Goal: Check status

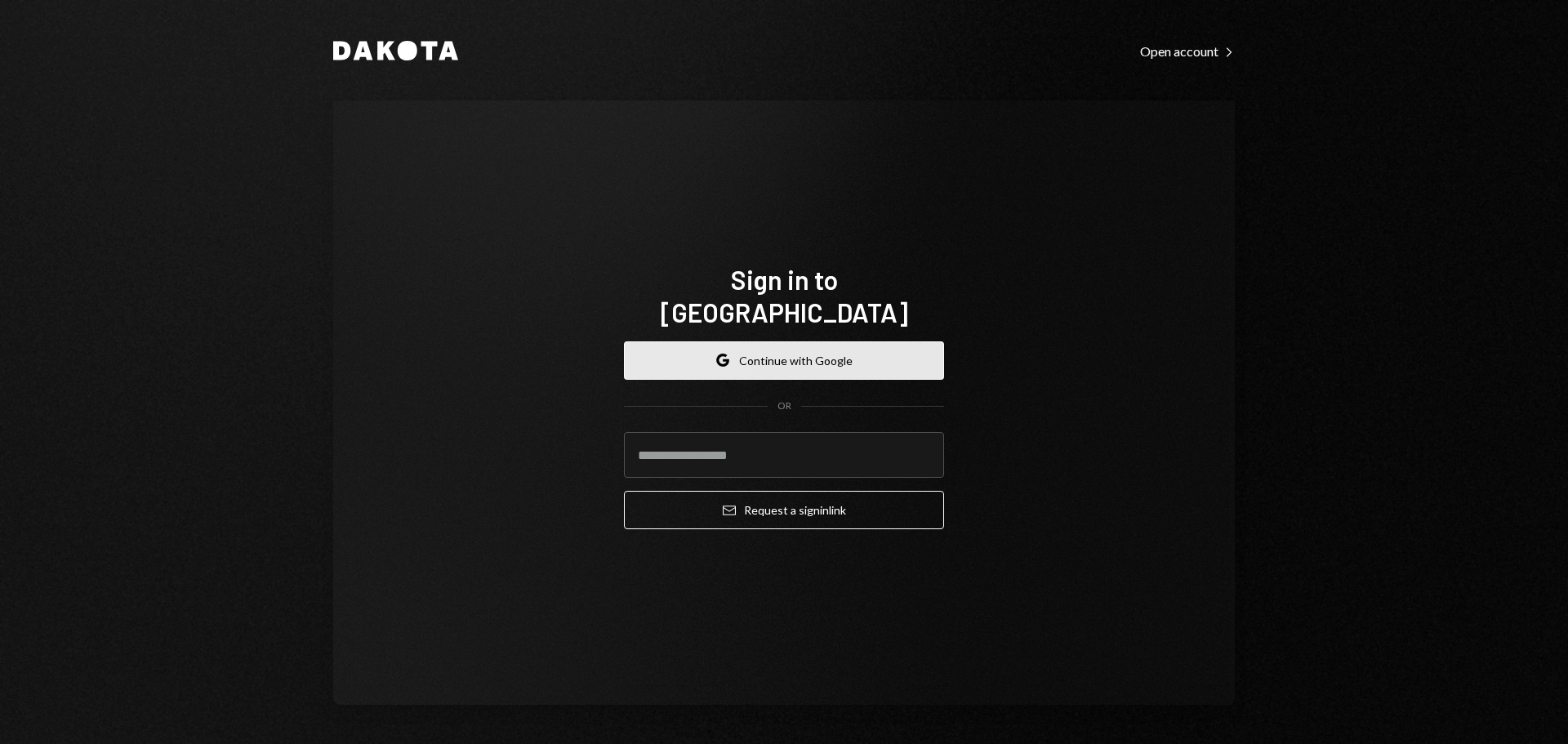
click at [792, 352] on button "Google Continue with Google" at bounding box center [784, 360] width 320 height 38
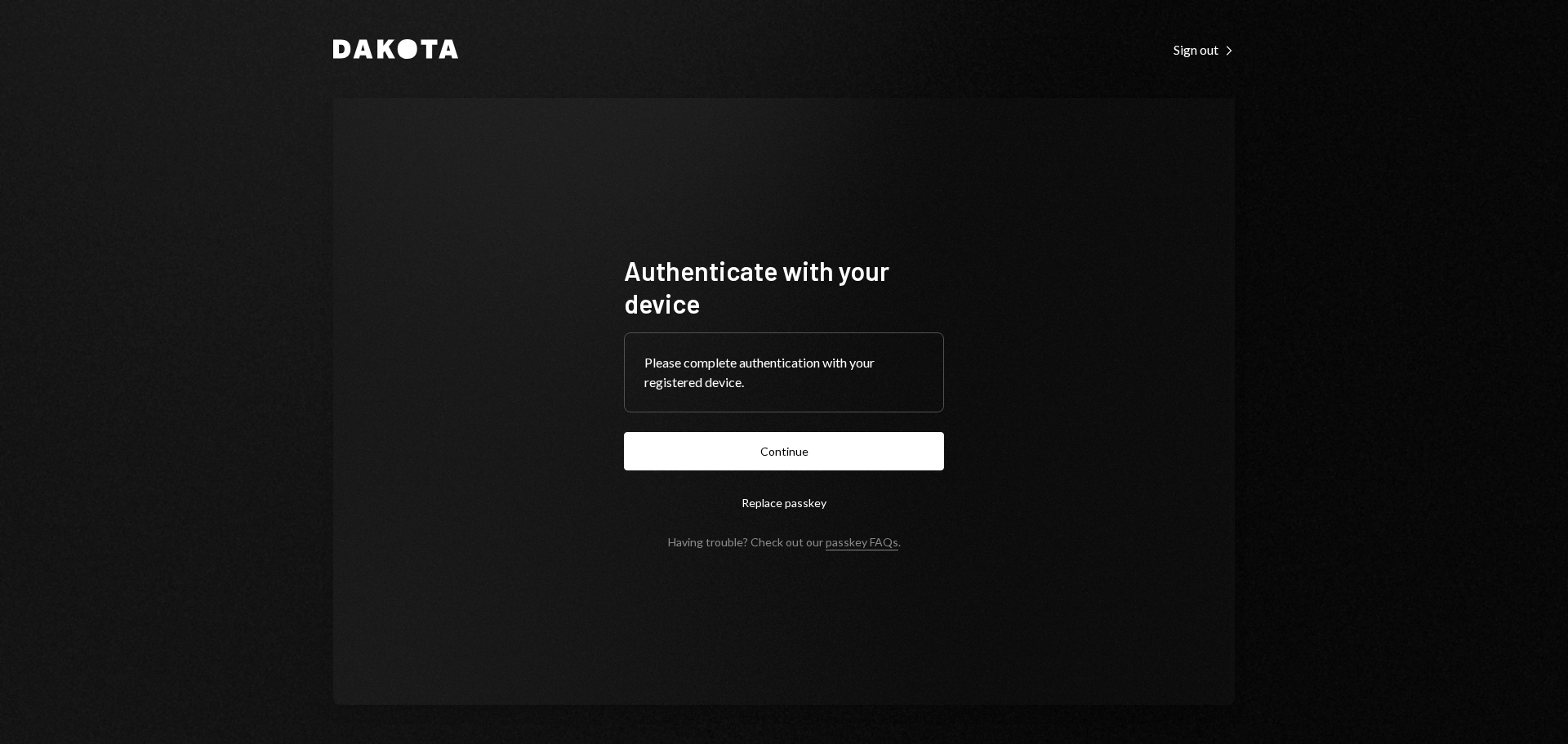
click at [793, 437] on button "Continue" at bounding box center [784, 451] width 320 height 38
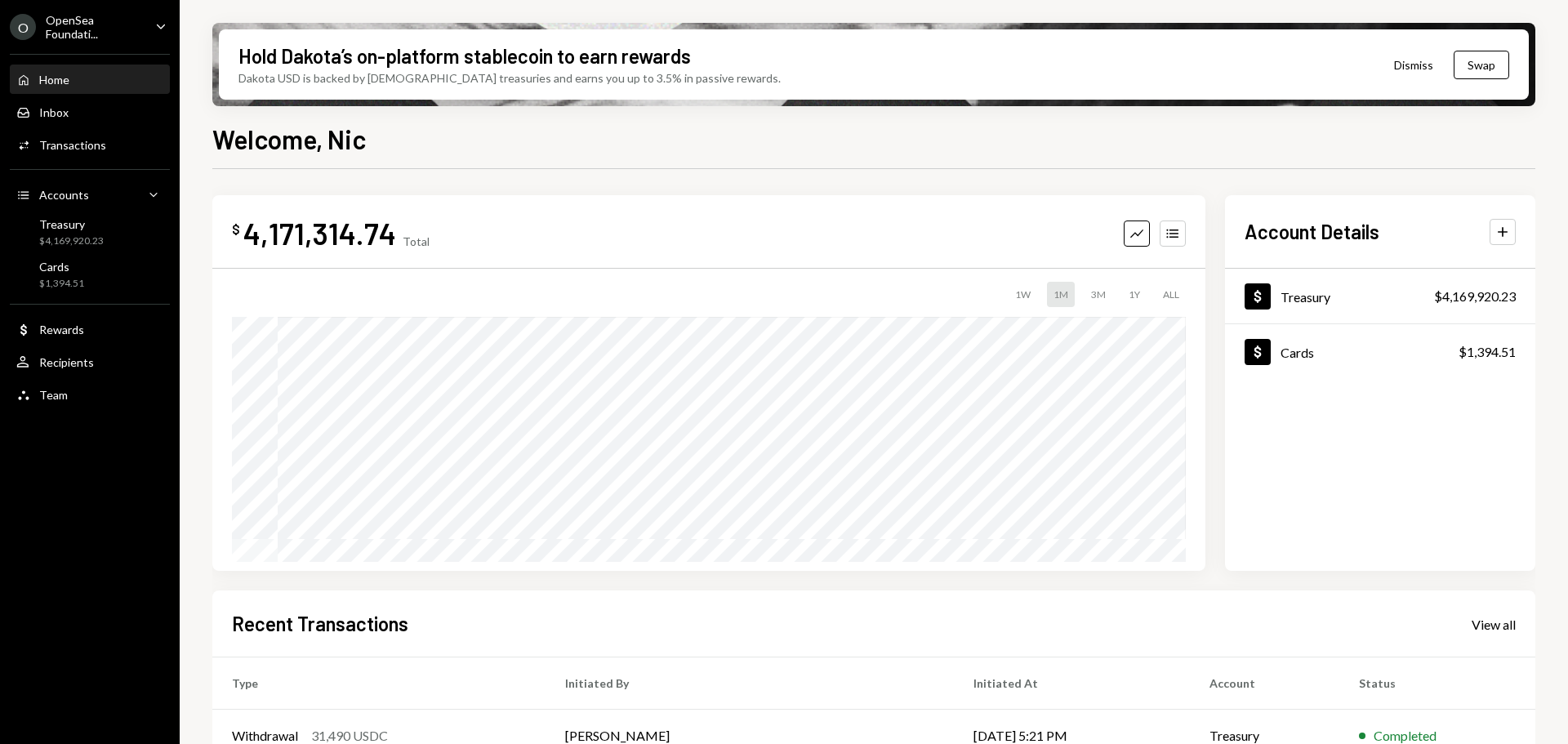
click at [1098, 291] on div "3M" at bounding box center [1098, 294] width 28 height 26
click at [161, 26] on icon "Caret Down" at bounding box center [161, 26] width 18 height 18
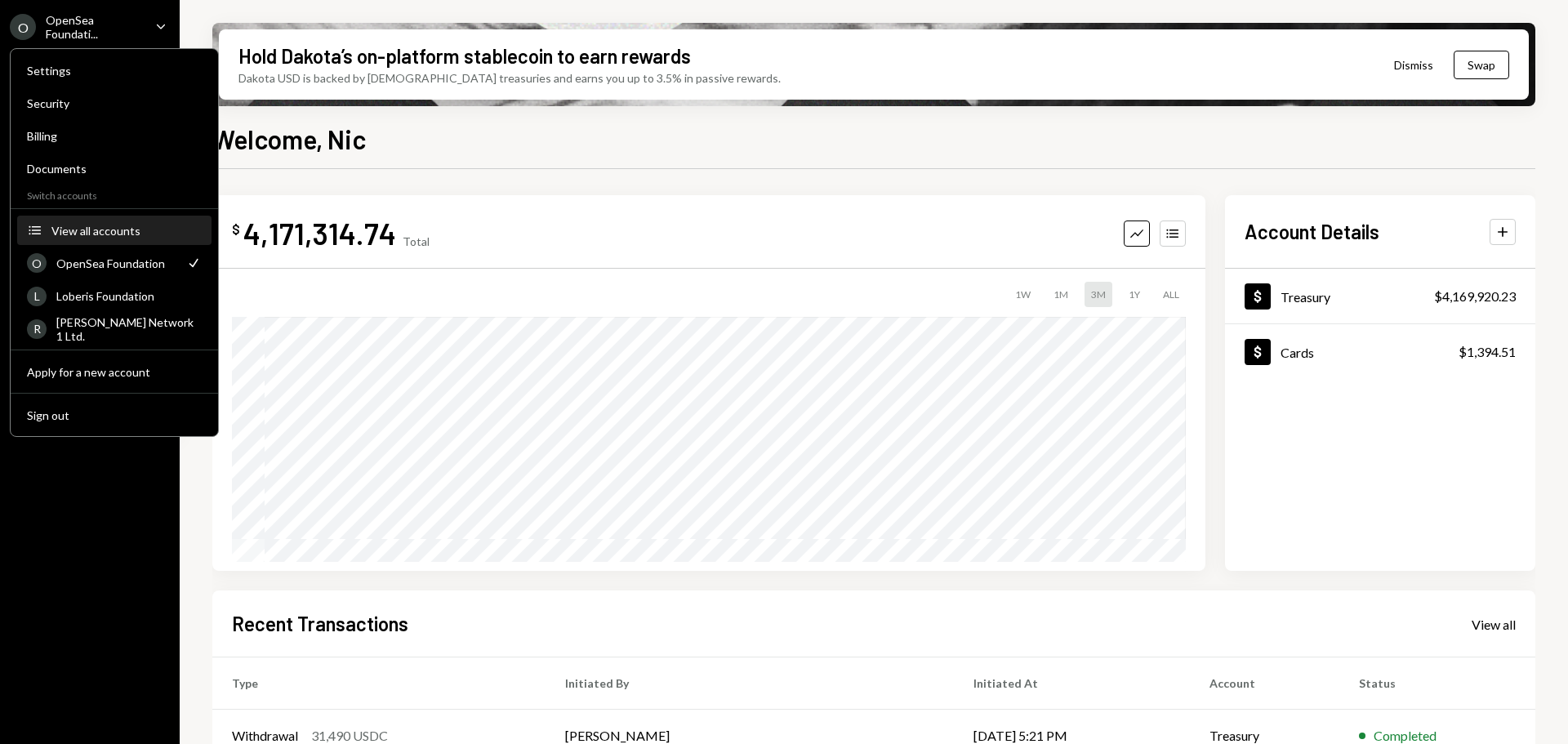
click at [92, 224] on div "View all accounts" at bounding box center [126, 231] width 150 height 14
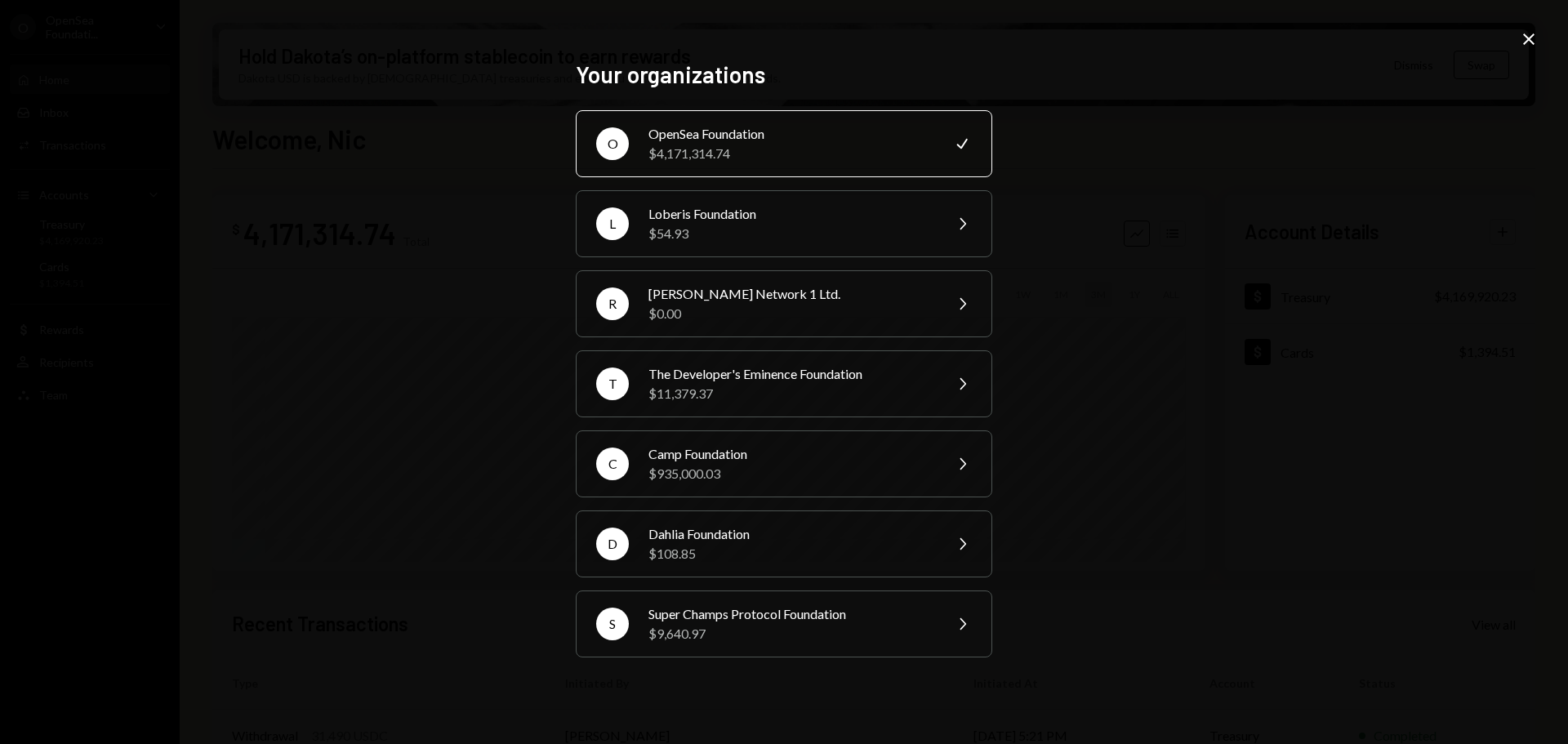
click at [1392, 256] on div "Your organizations O OpenSea Foundation $4,171,314.74 Check L Loberis Foundatio…" at bounding box center [784, 372] width 1568 height 744
click at [803, 144] on div "$4,171,314.74" at bounding box center [790, 154] width 284 height 20
click at [1527, 35] on icon "Close" at bounding box center [1529, 39] width 20 height 20
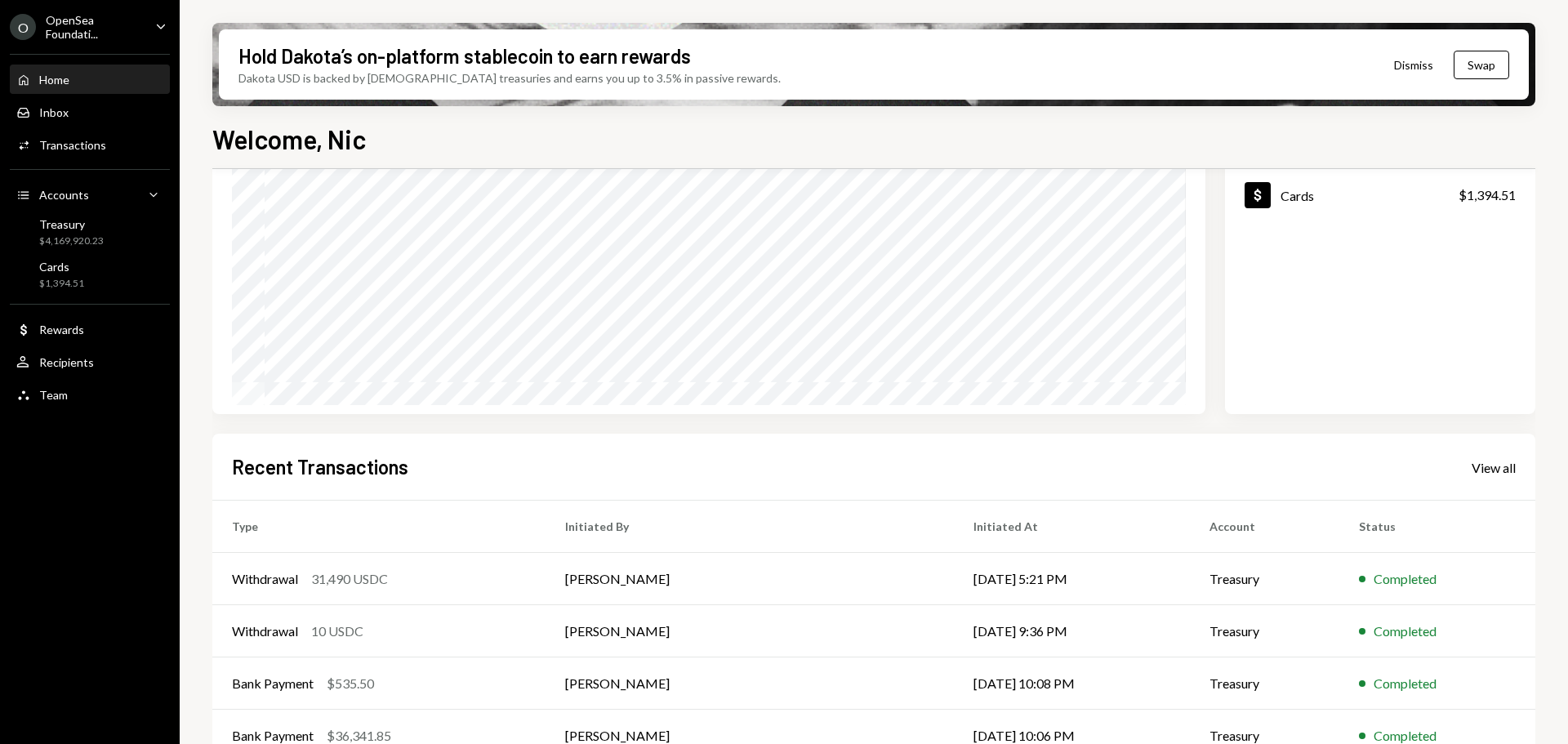
scroll to position [163, 0]
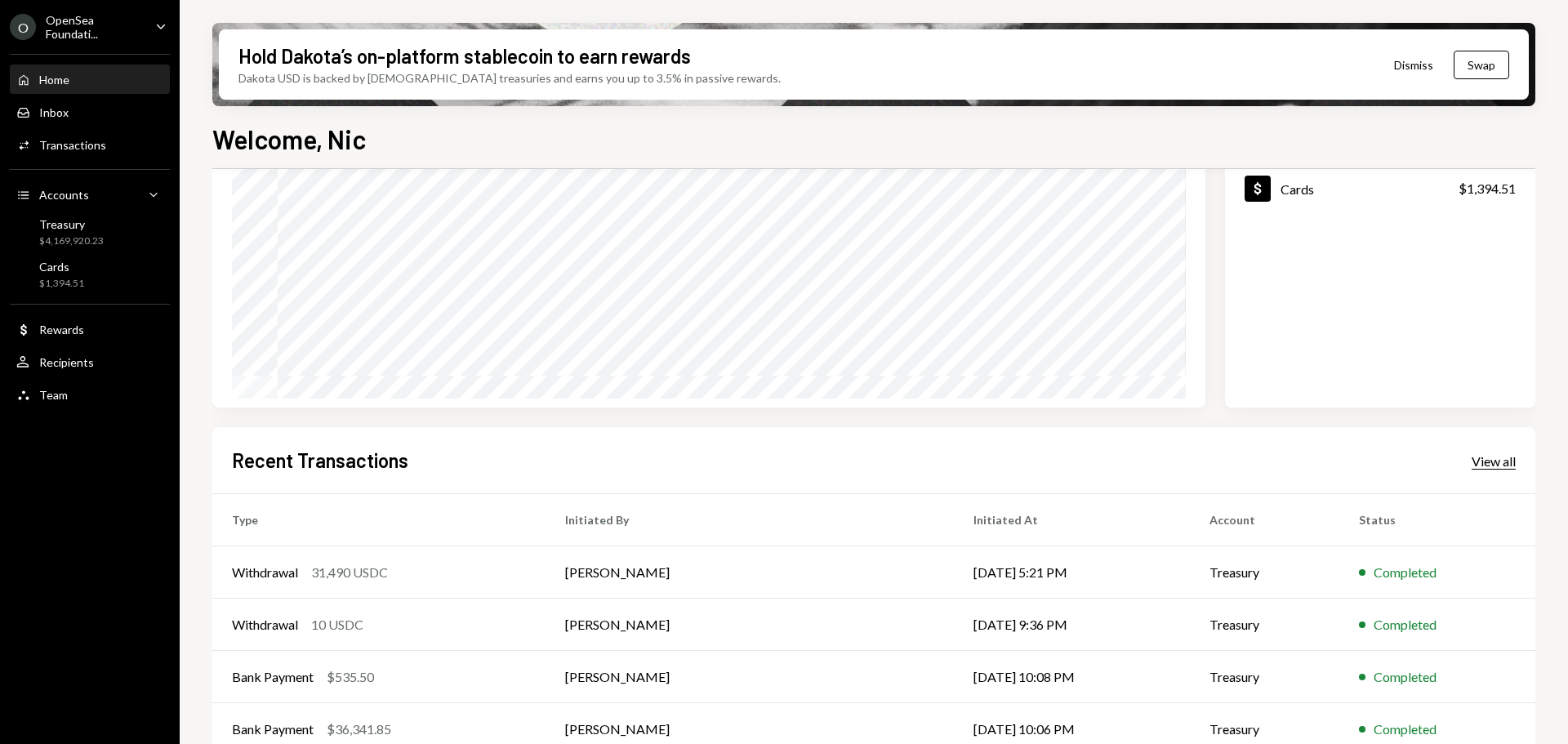
click at [1477, 466] on div "View all" at bounding box center [1493, 461] width 44 height 17
